Goal: Understand process/instructions: Learn about a topic

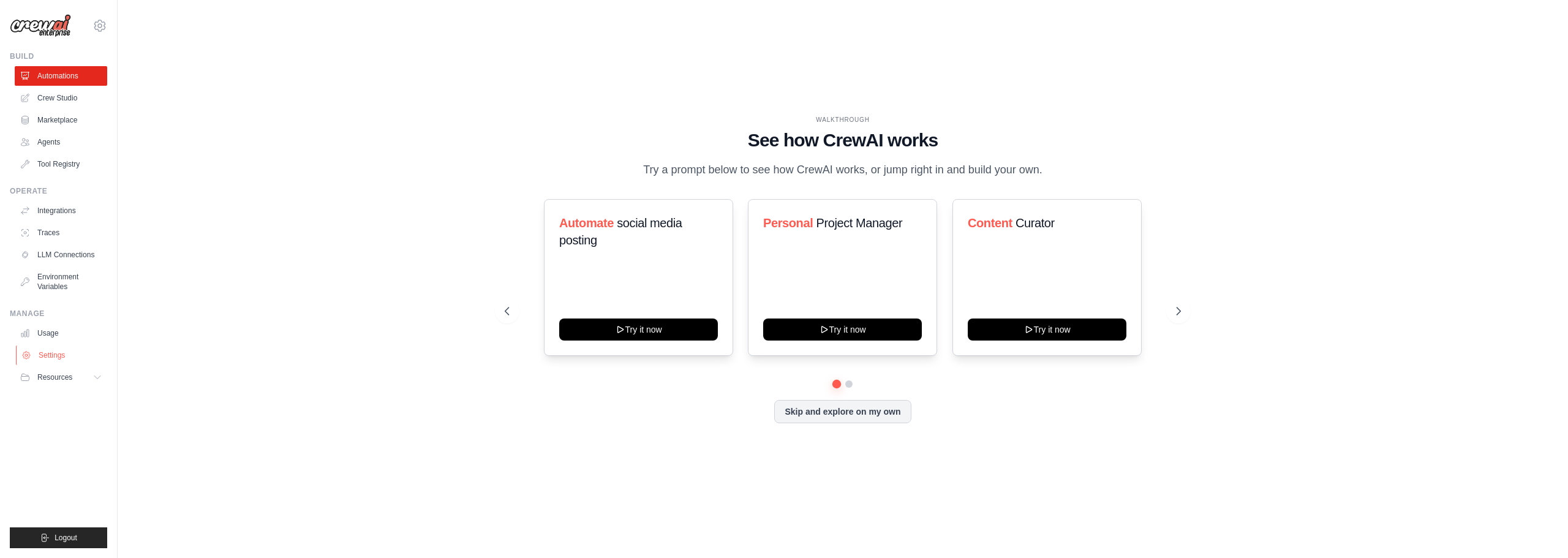
click at [50, 356] on link "Settings" at bounding box center [62, 354] width 92 height 19
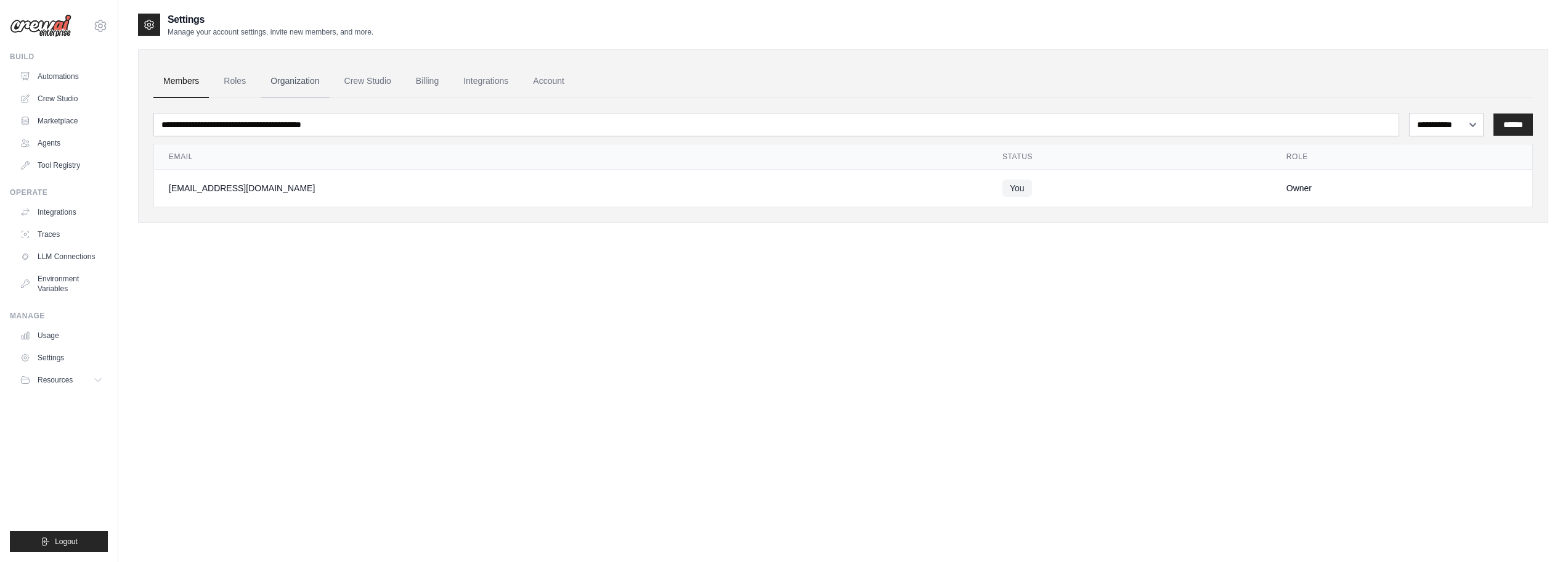
click at [284, 79] on link "Organization" at bounding box center [295, 81] width 68 height 33
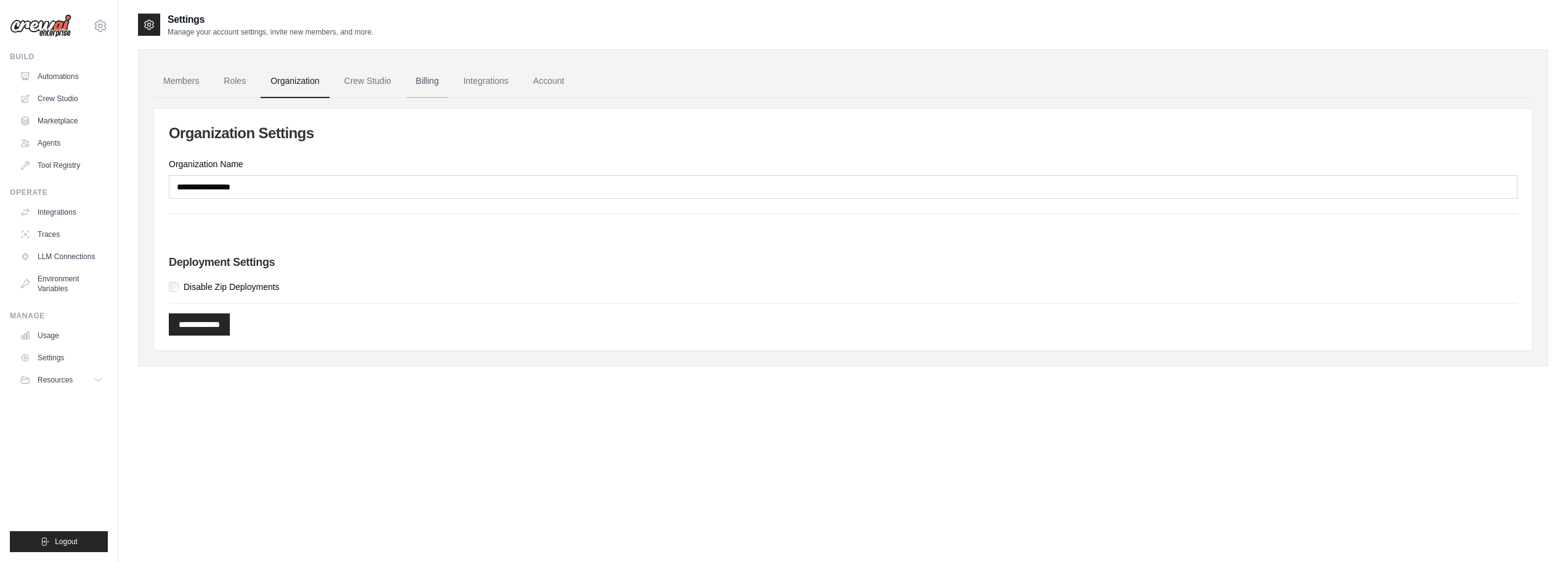
click at [427, 81] on link "Billing" at bounding box center [427, 81] width 43 height 33
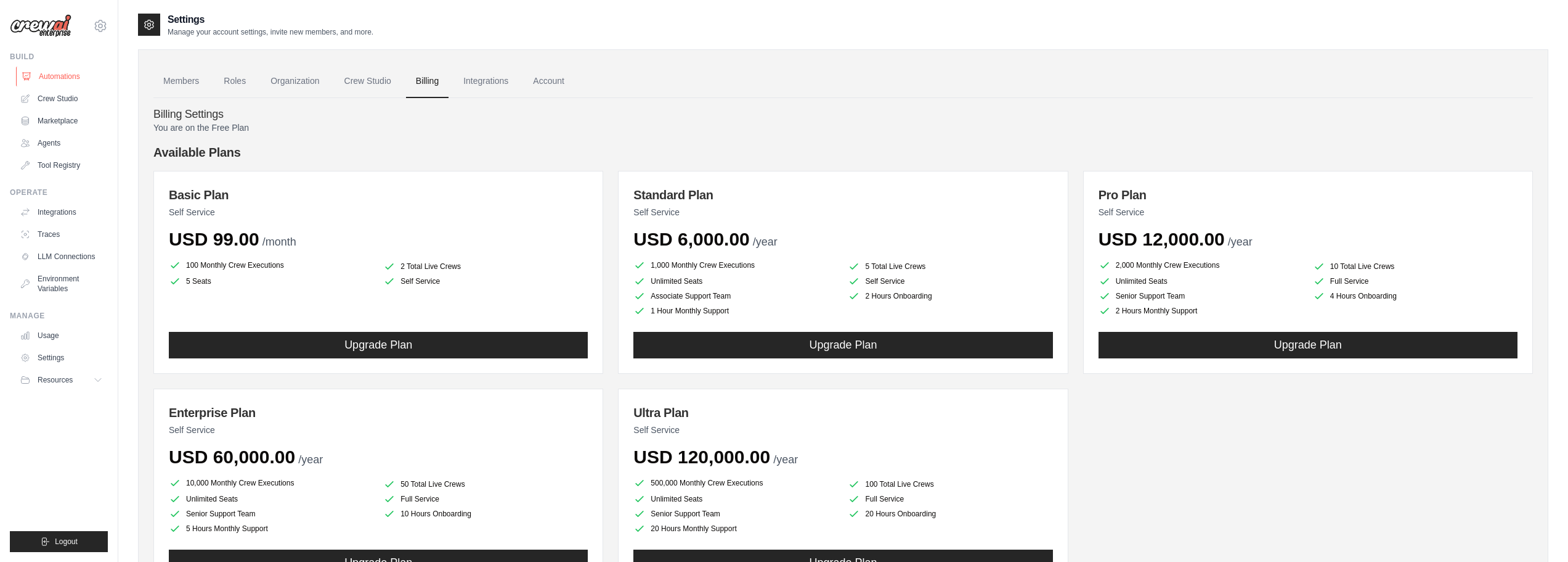
click at [49, 76] on link "Automations" at bounding box center [62, 76] width 93 height 20
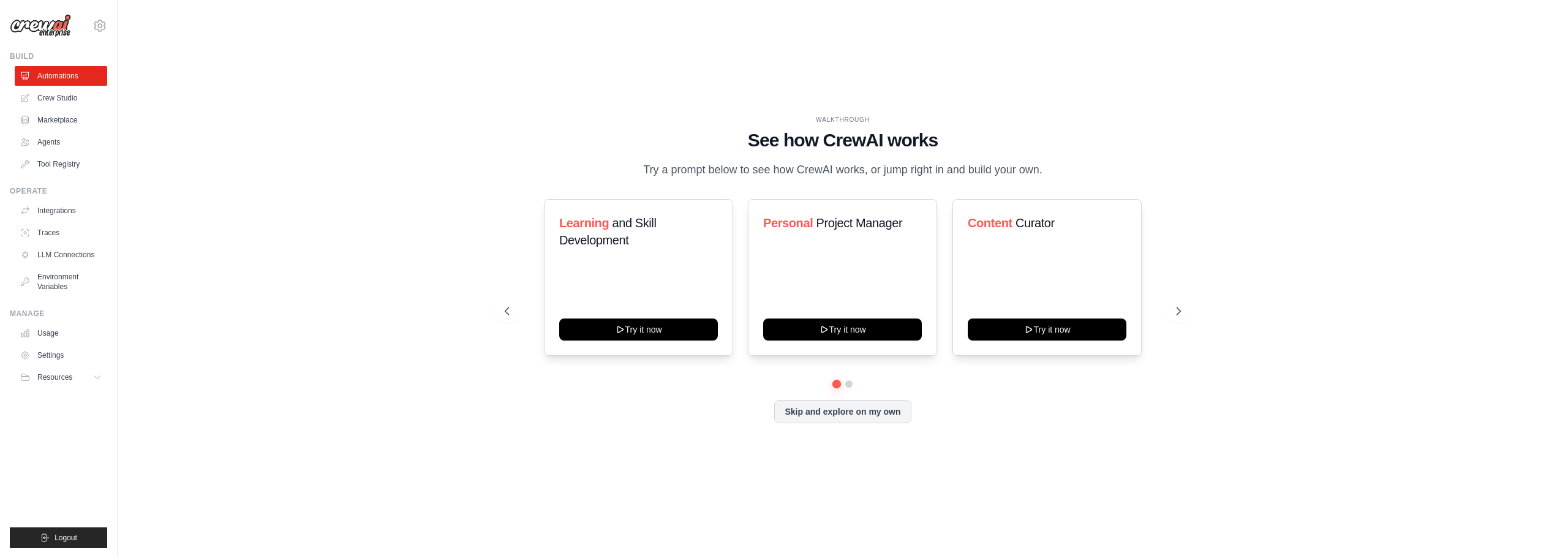
click at [402, 273] on div "WALKTHROUGH See how CrewAI works Try a prompt below to see how CrewAI works, or…" at bounding box center [843, 279] width 1411 height 533
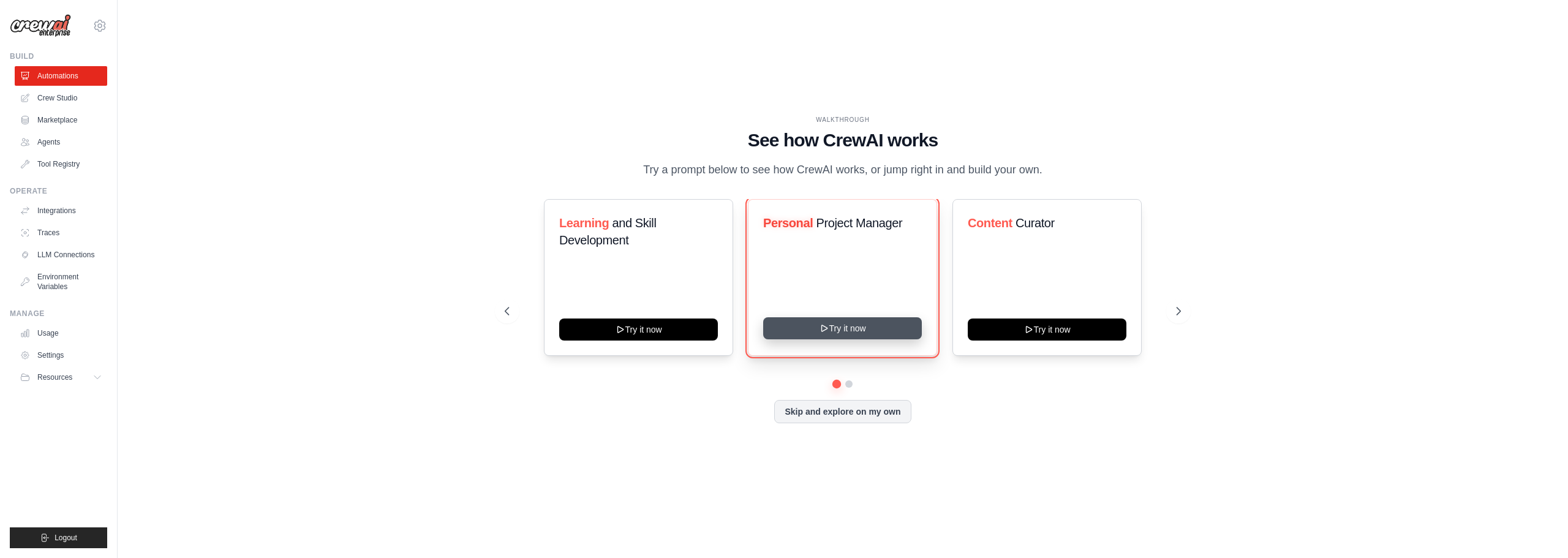
click at [811, 338] on button "Try it now" at bounding box center [843, 328] width 159 height 22
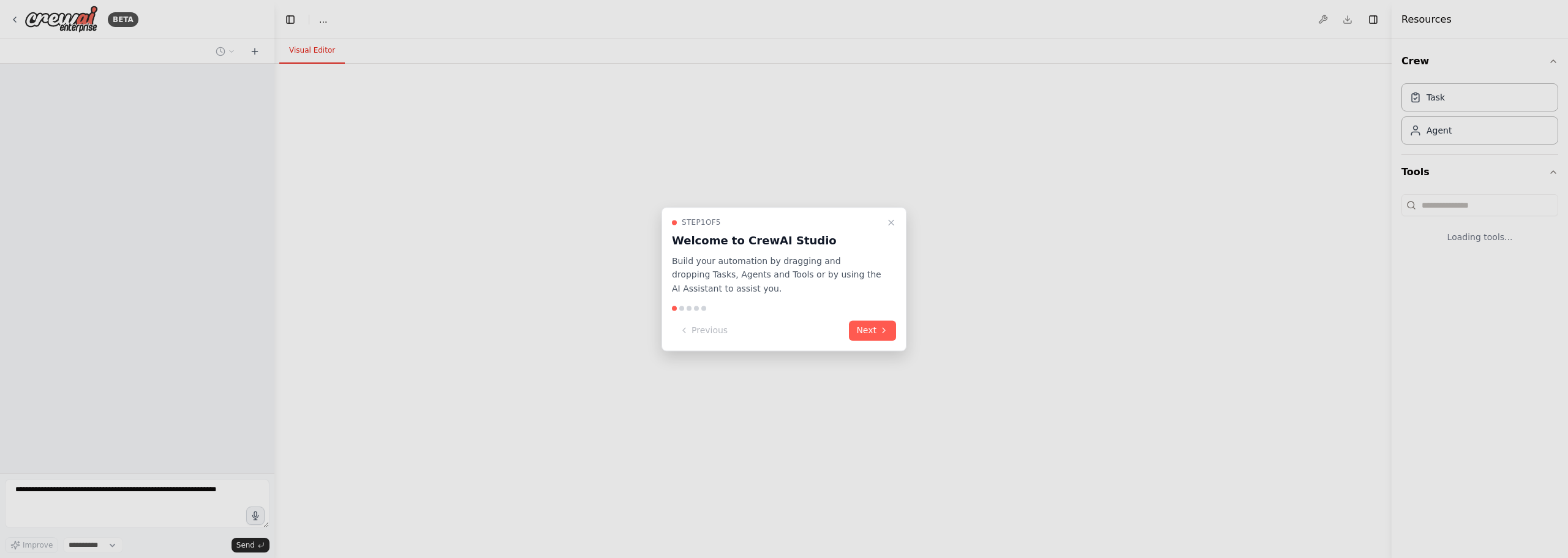
select select "****"
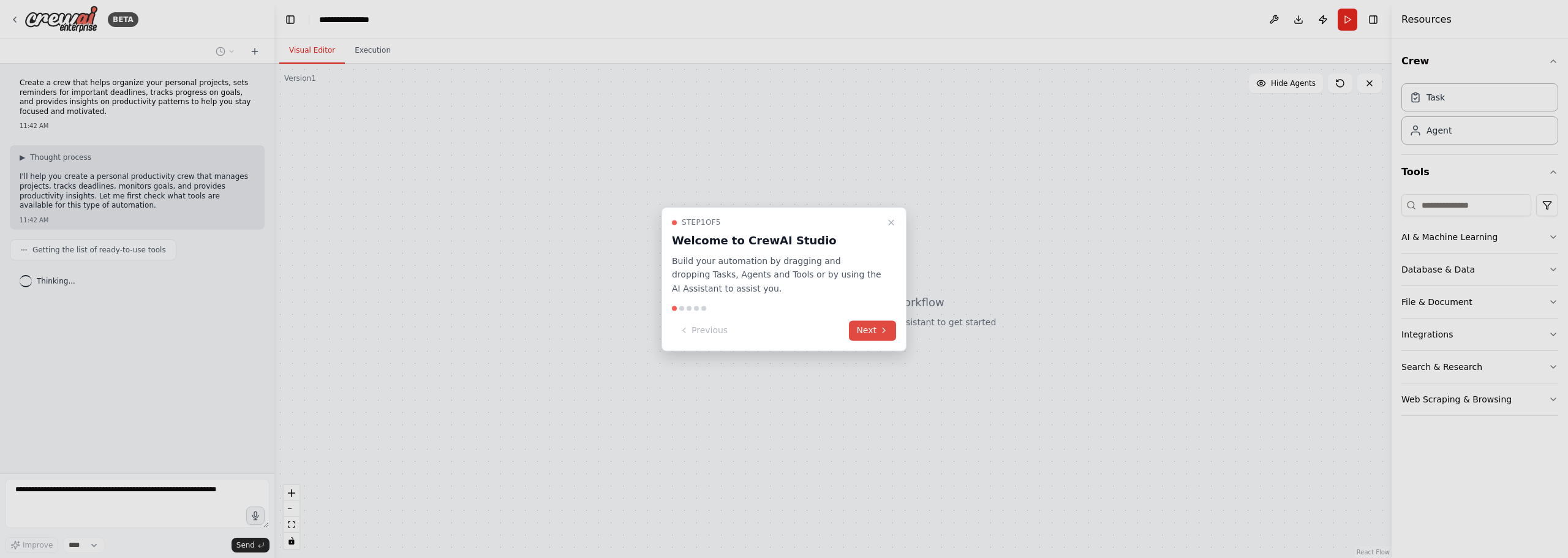
click at [868, 334] on button "Next" at bounding box center [872, 330] width 47 height 20
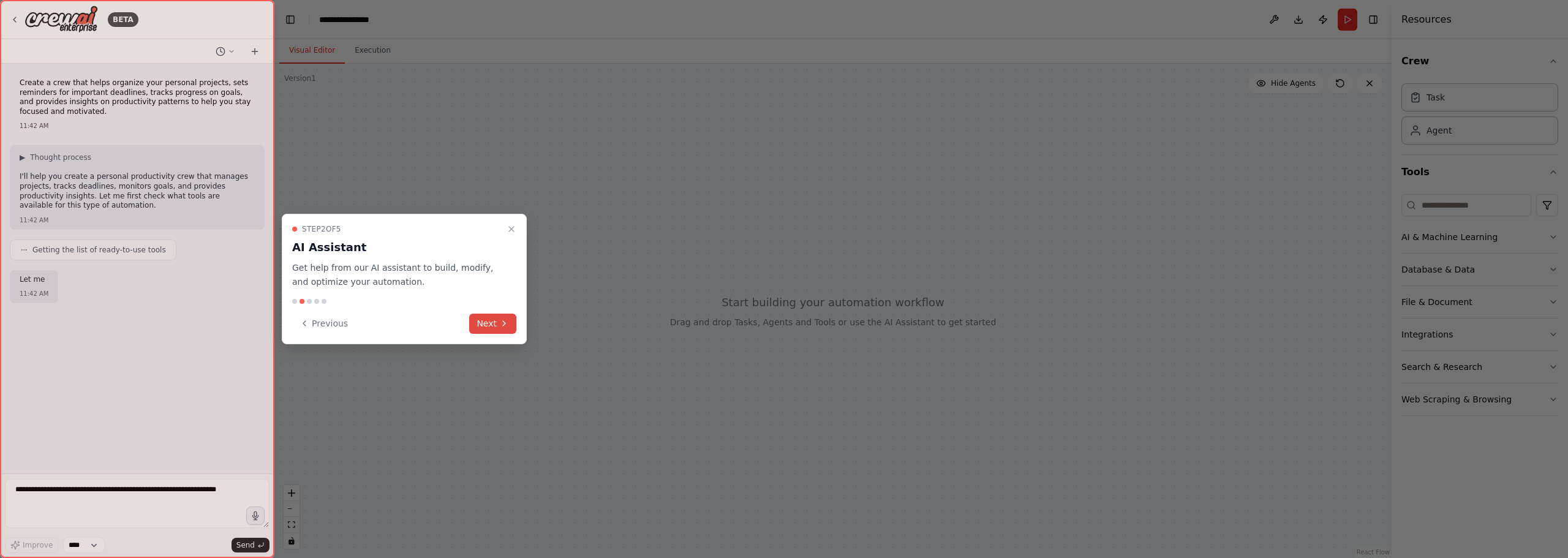
click at [512, 328] on button "Next" at bounding box center [493, 323] width 47 height 20
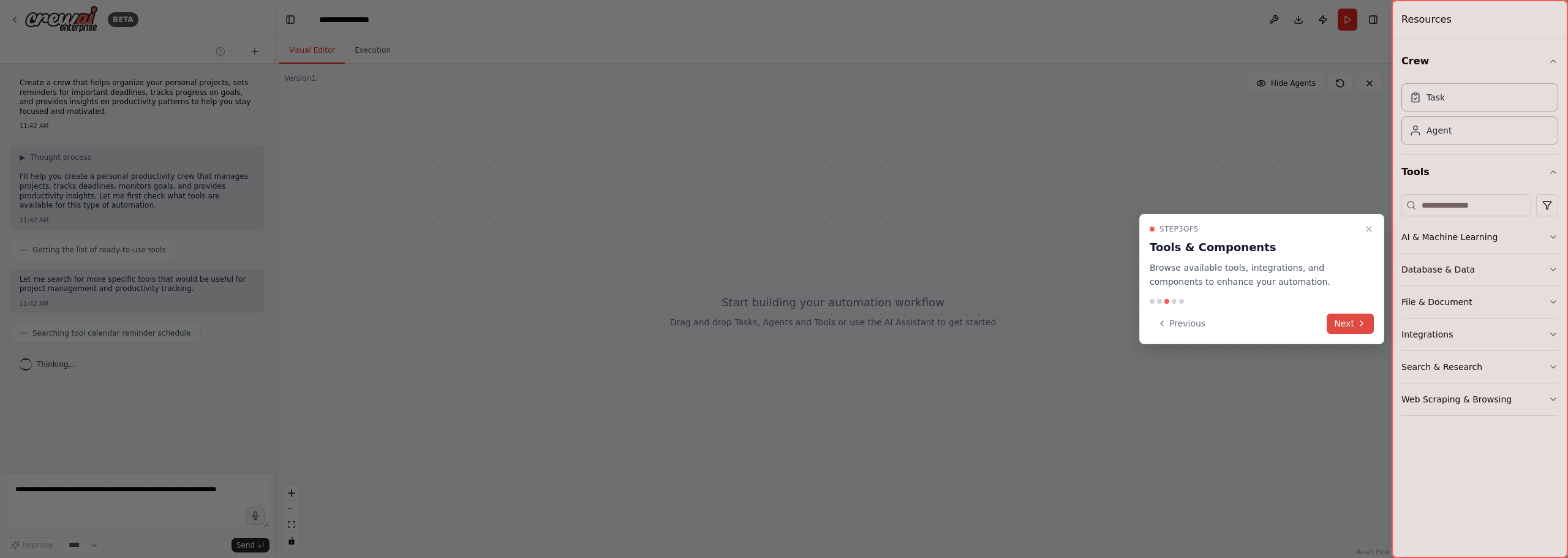
click at [1343, 321] on button "Next" at bounding box center [1350, 323] width 47 height 20
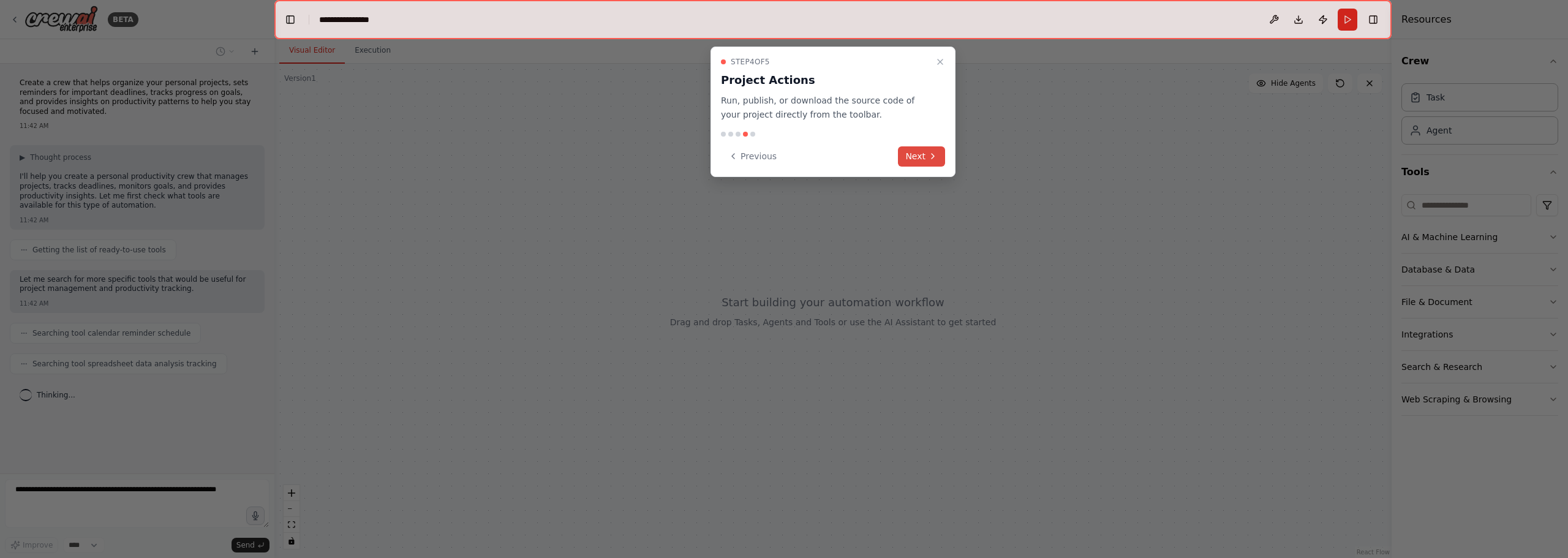
click at [927, 154] on button "Next" at bounding box center [921, 157] width 47 height 20
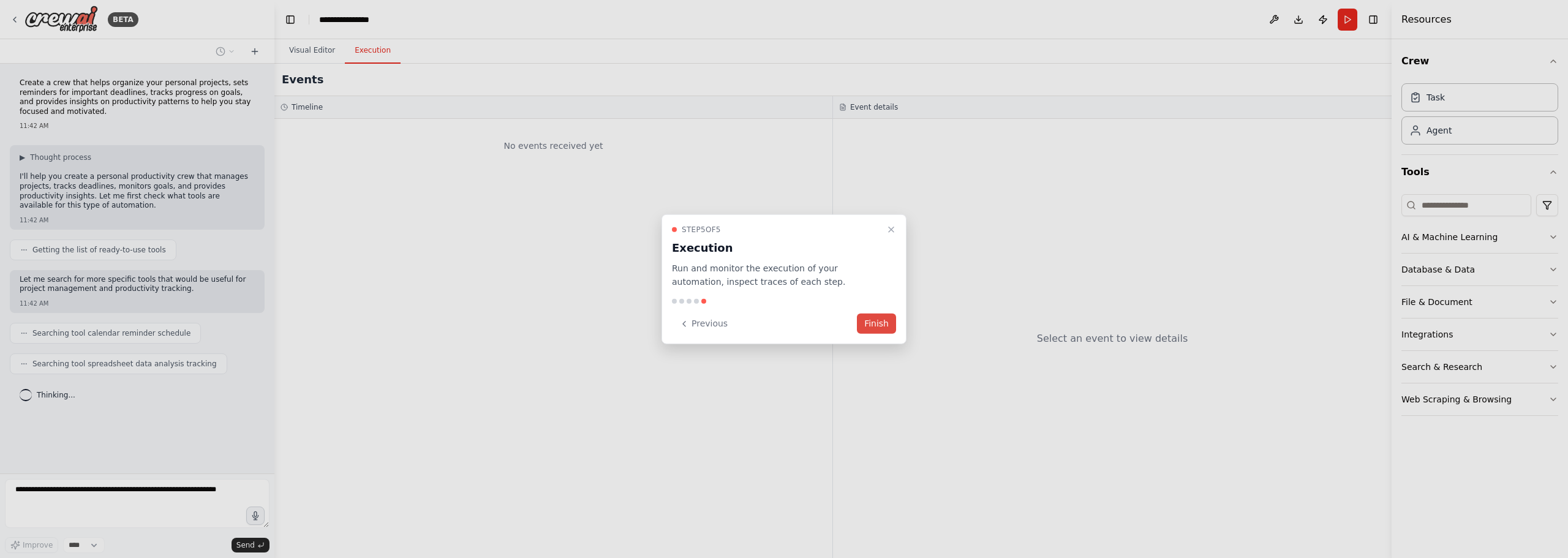
click at [883, 321] on button "Finish" at bounding box center [876, 323] width 39 height 20
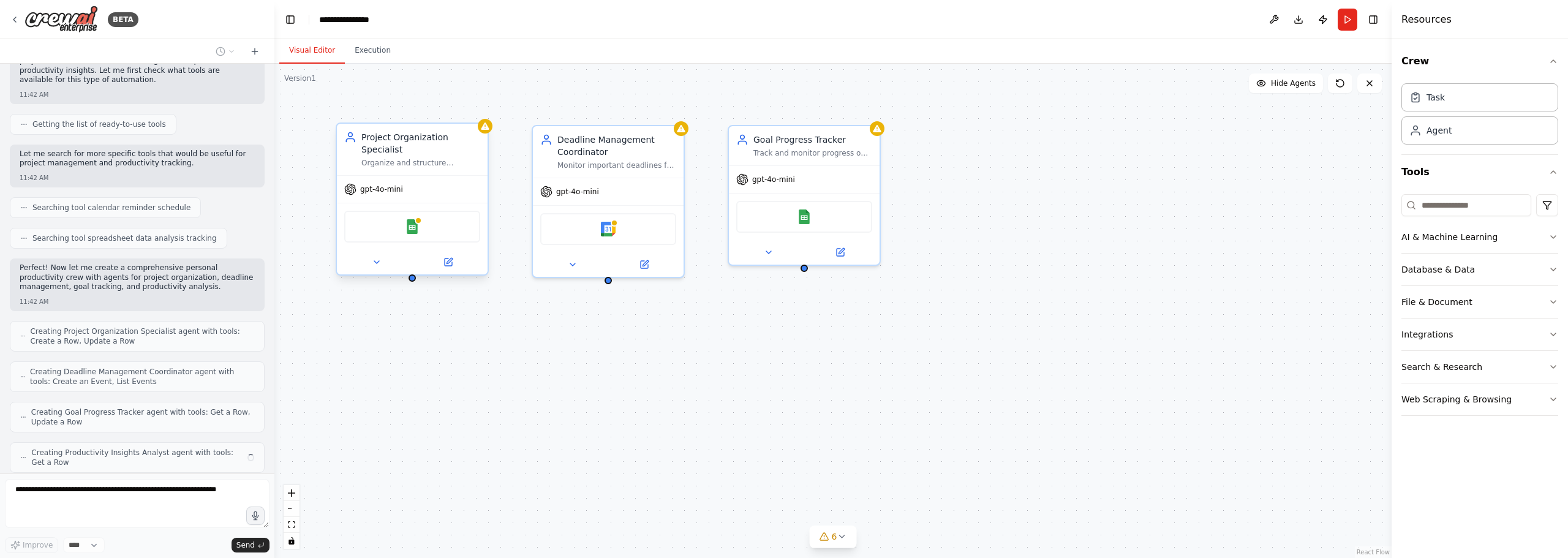
scroll to position [166, 0]
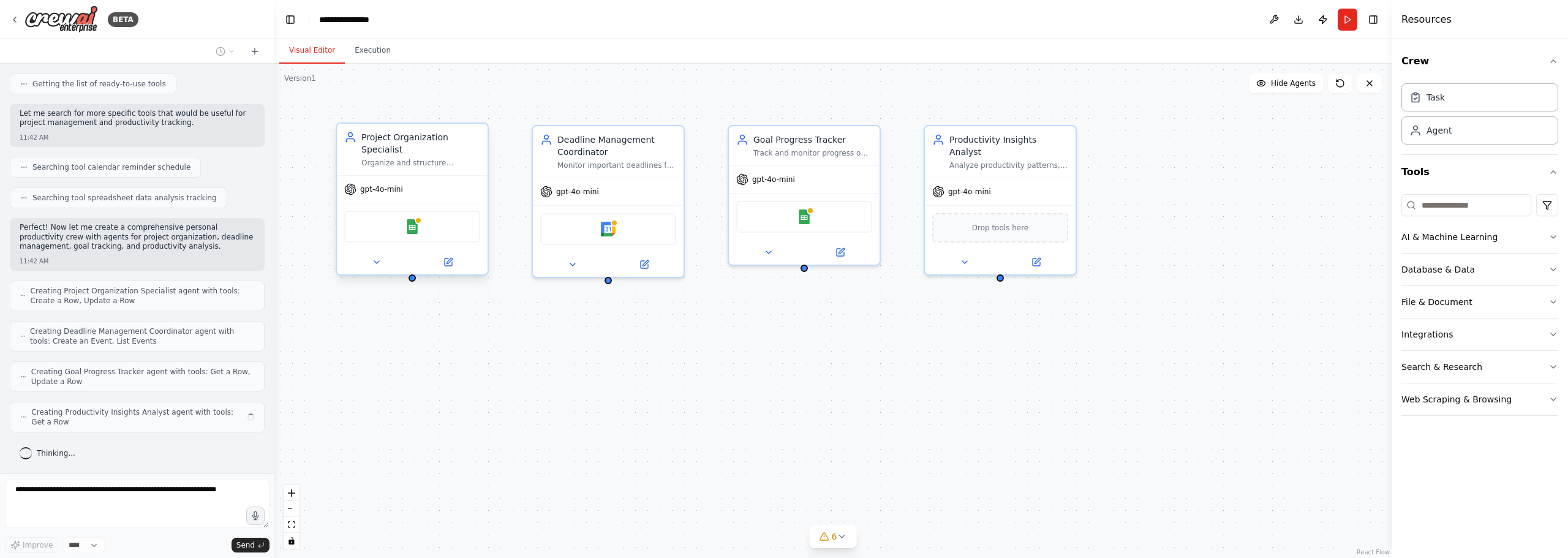
click at [410, 178] on div "gpt-4o-mini" at bounding box center [412, 188] width 151 height 27
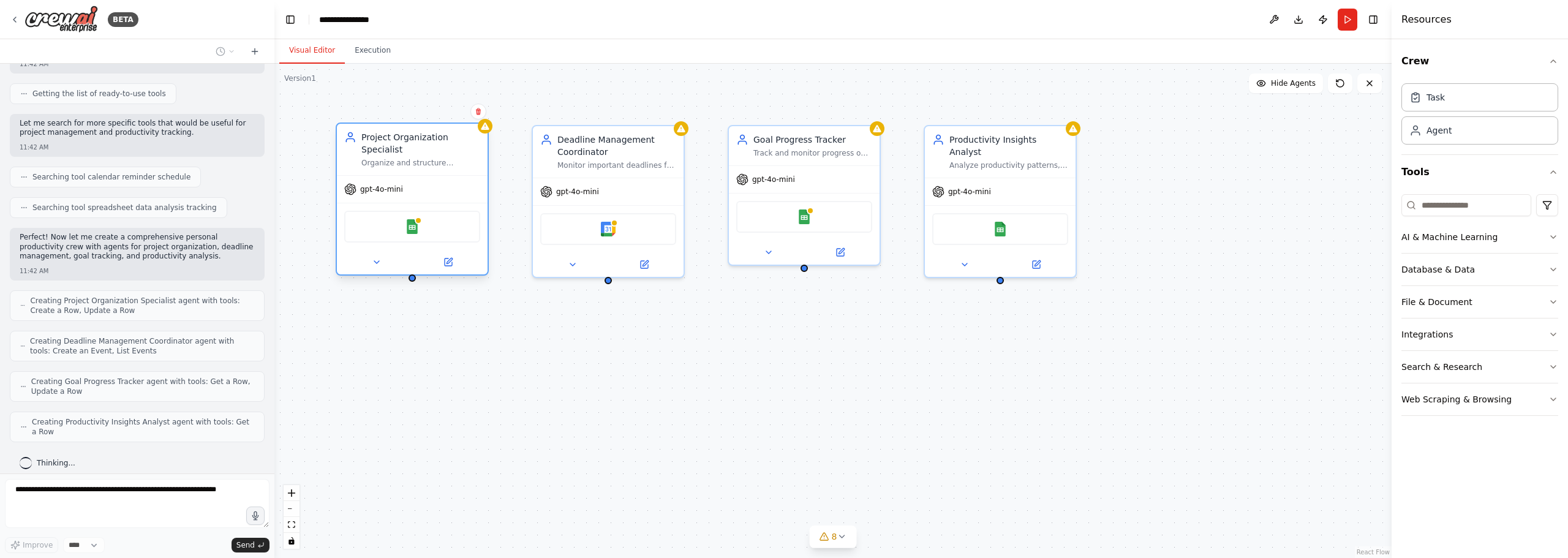
click at [410, 178] on div "gpt-4o-mini" at bounding box center [412, 188] width 151 height 27
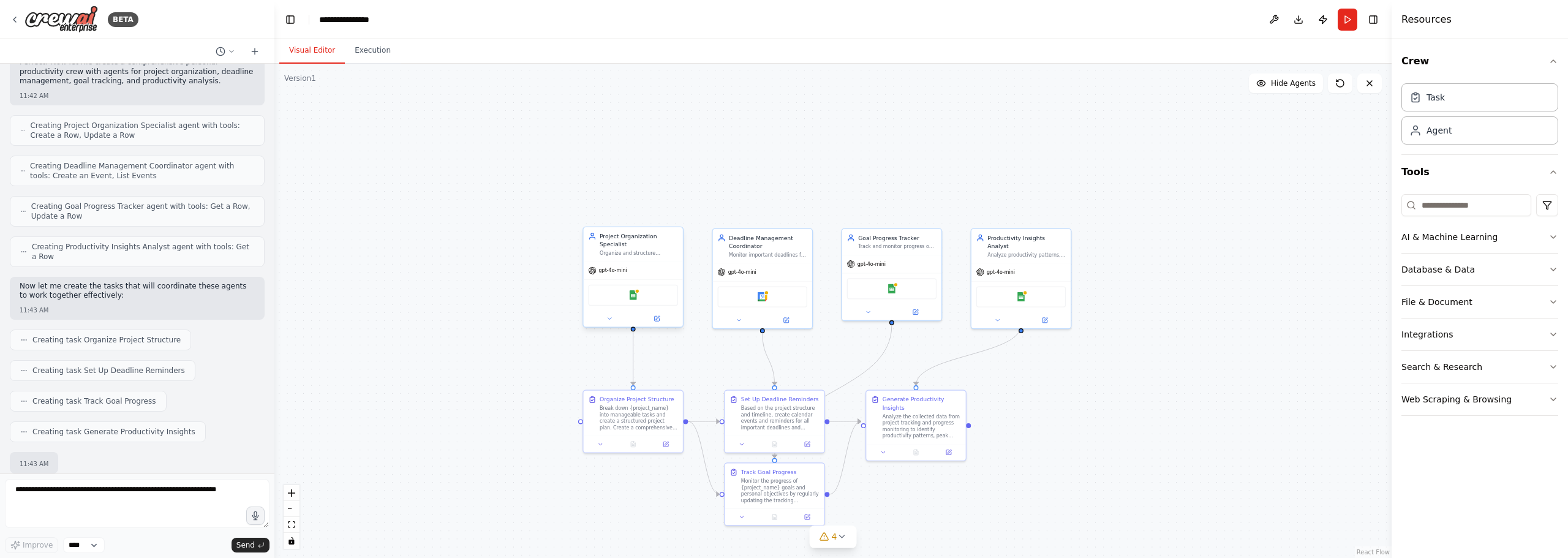
scroll to position [405, 0]
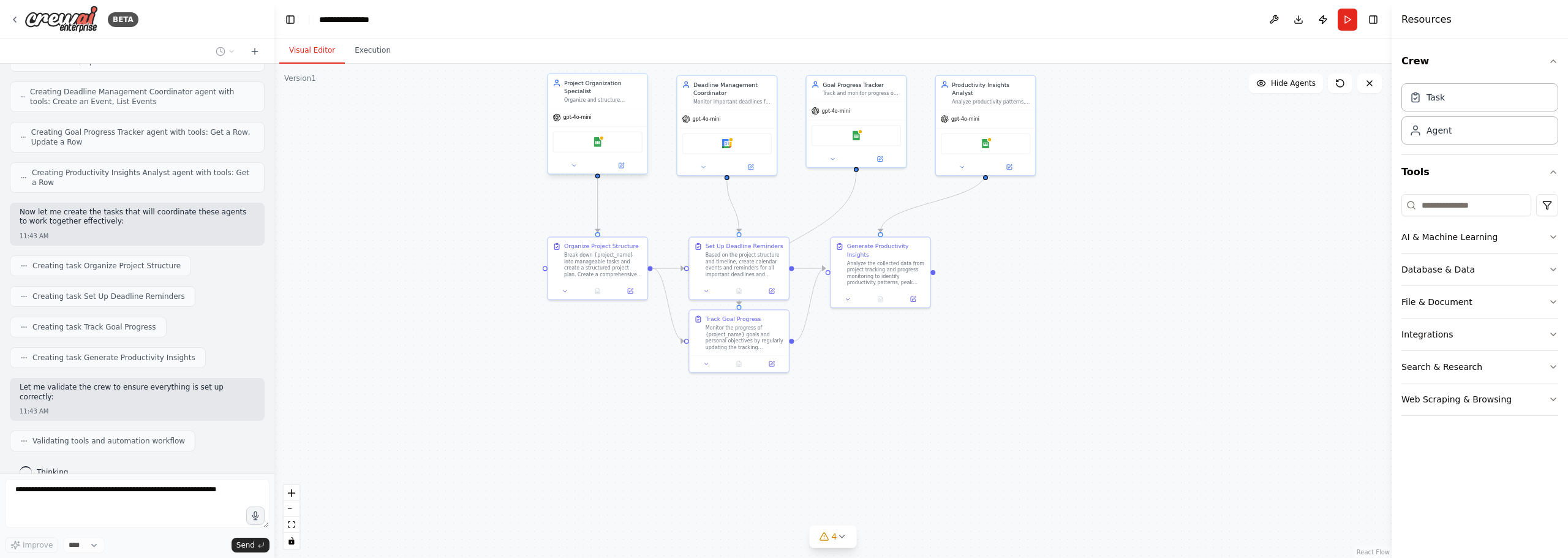
drag, startPoint x: 1057, startPoint y: 421, endPoint x: 1023, endPoint y: 276, distance: 148.9
click at [1023, 276] on div ".deletable-edge-delete-btn { width: 20px; height: 20px; border: 0px solid #ffff…" at bounding box center [833, 310] width 1117 height 494
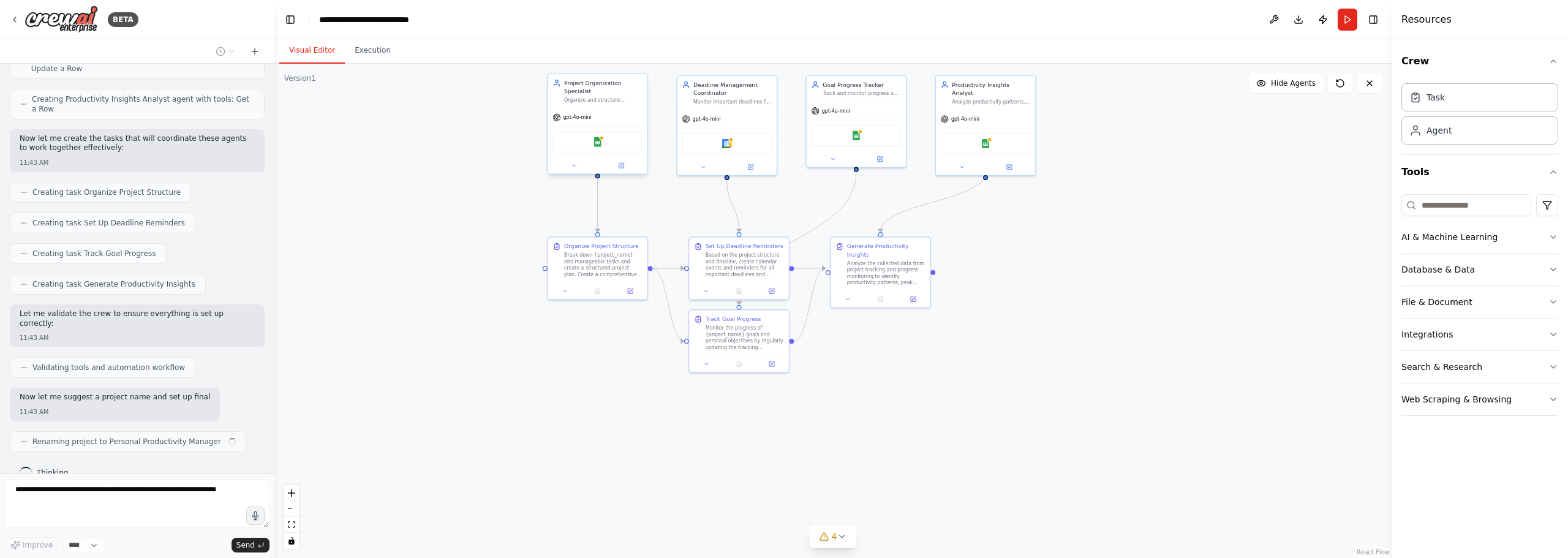
scroll to position [489, 0]
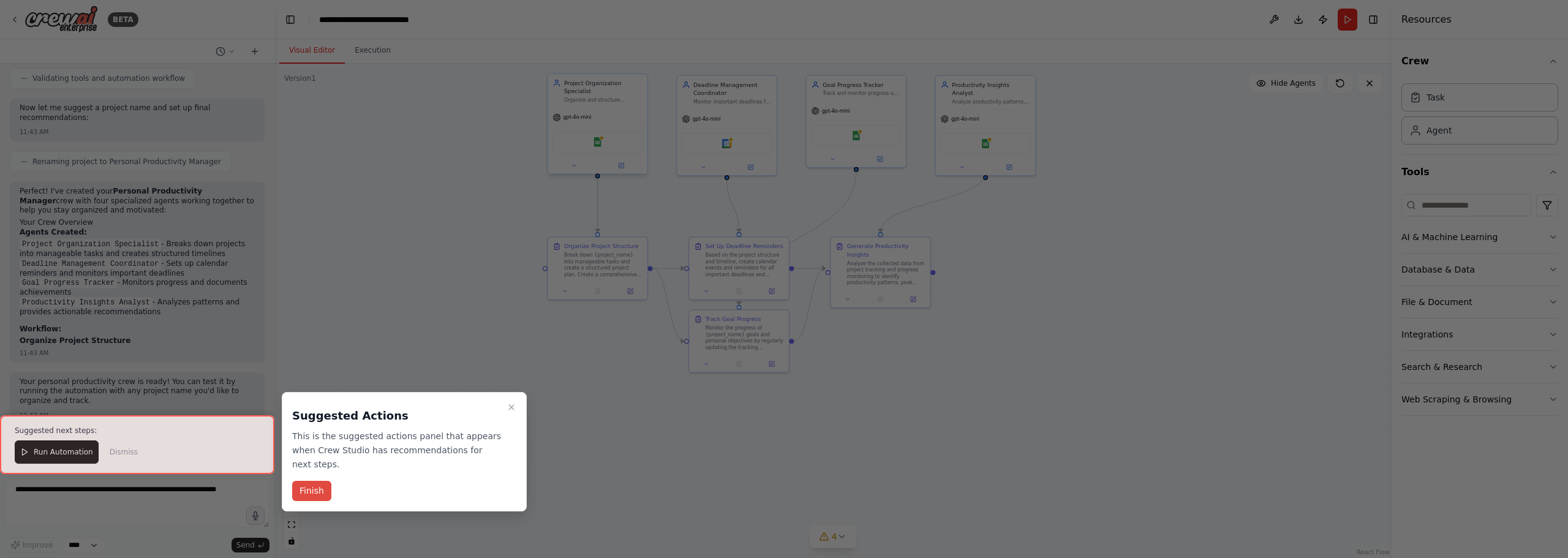
click at [313, 481] on button "Finish" at bounding box center [311, 491] width 39 height 20
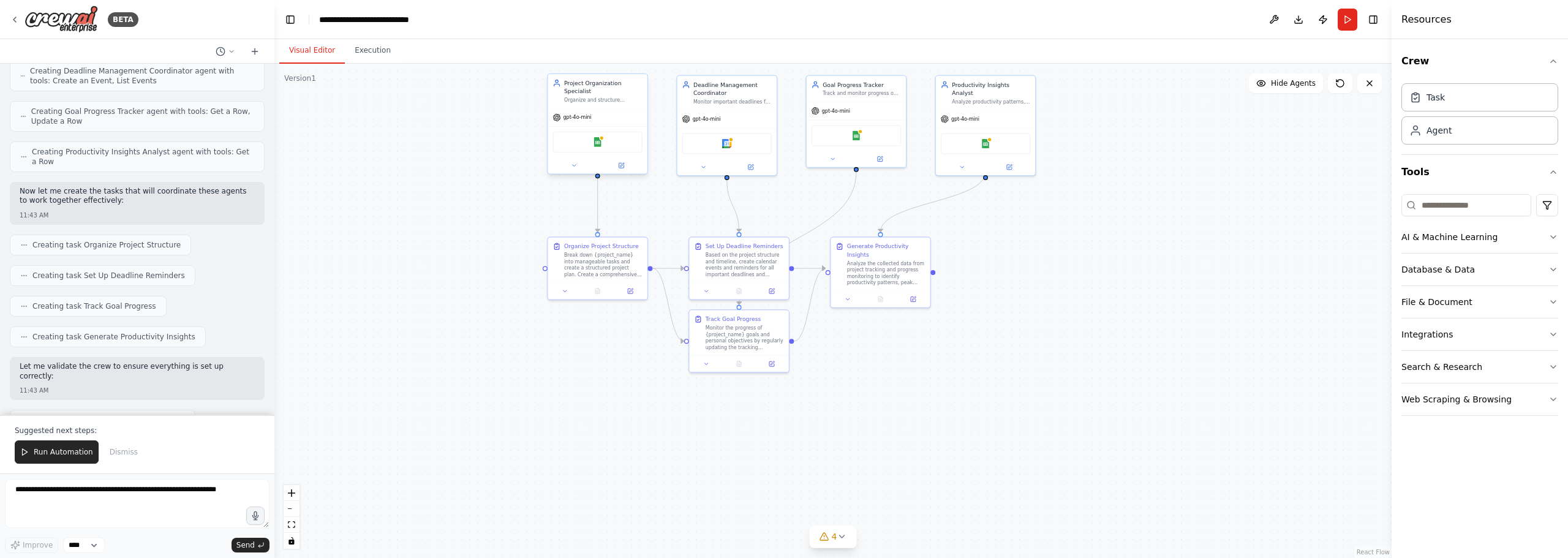
scroll to position [904, 0]
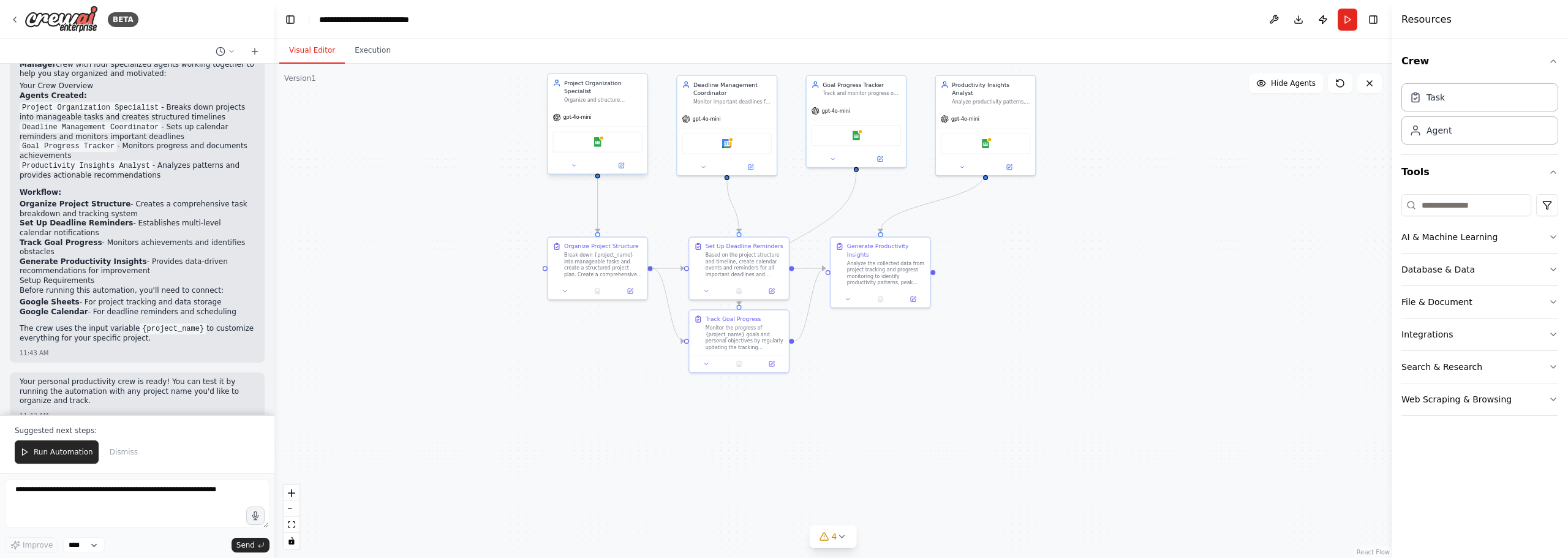
drag, startPoint x: 392, startPoint y: 352, endPoint x: 388, endPoint y: 358, distance: 7.2
